Goal: Communication & Community: Connect with others

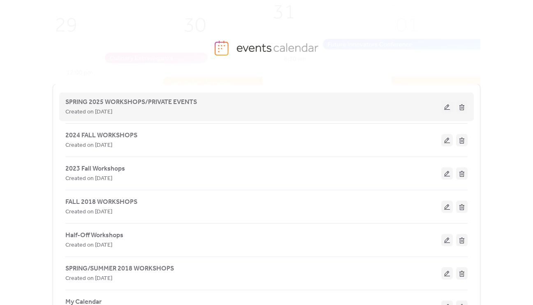
click at [444, 107] on button at bounding box center [447, 107] width 12 height 12
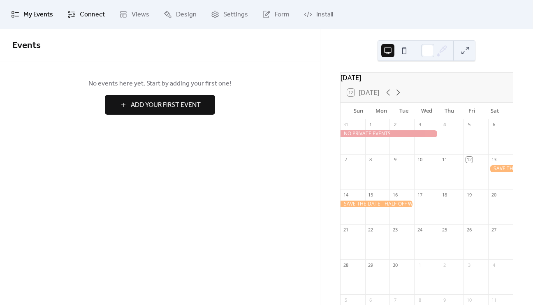
click at [76, 12] on link "Connect" at bounding box center [86, 14] width 50 height 22
